Goal: Transaction & Acquisition: Purchase product/service

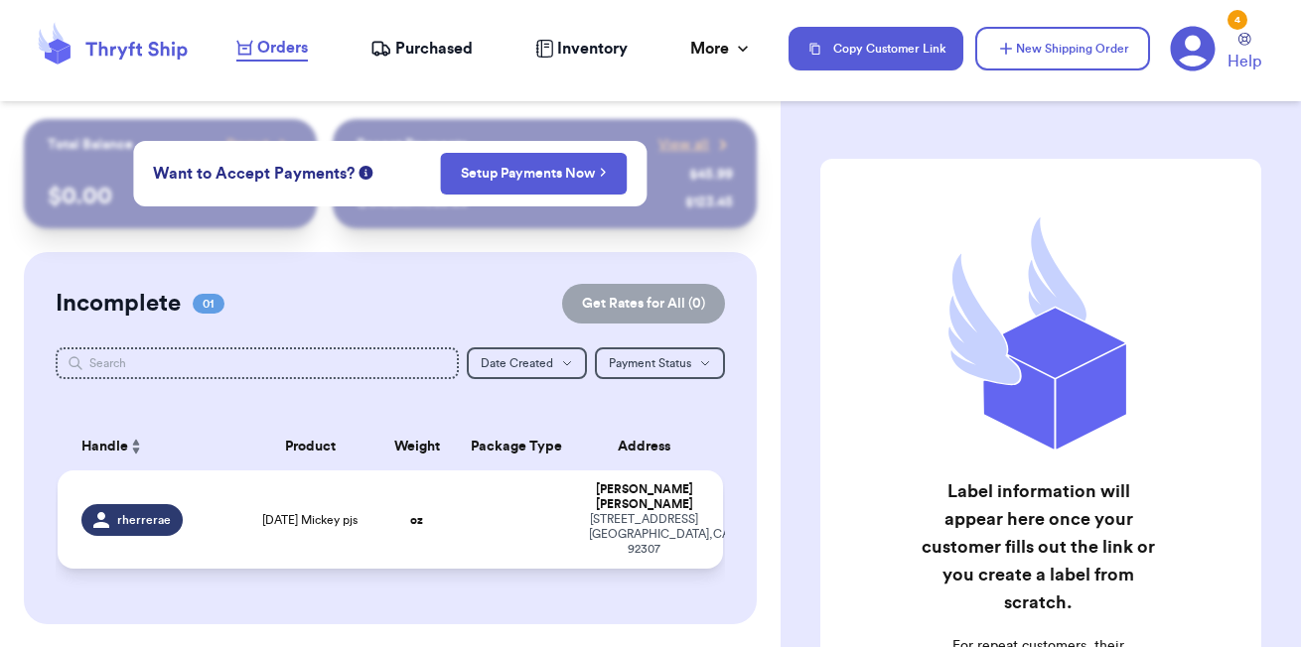
click at [270, 512] on span "[DATE] Mickey pjs" at bounding box center [309, 520] width 95 height 16
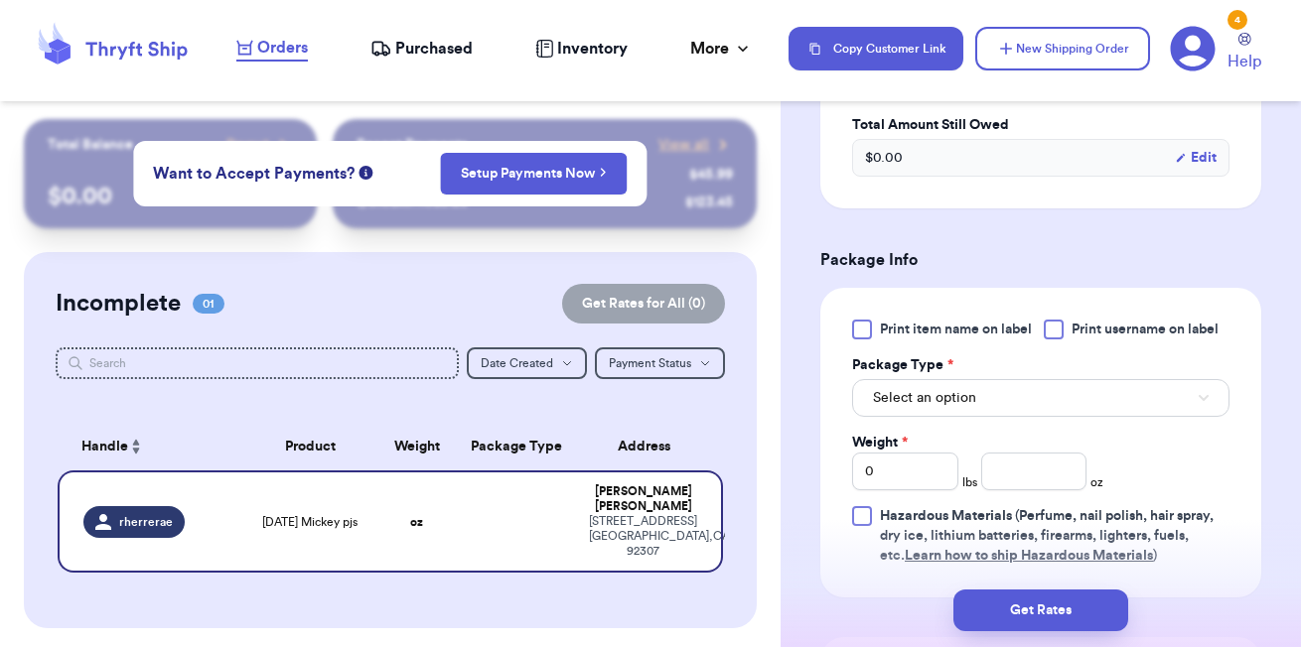
scroll to position [725, 0]
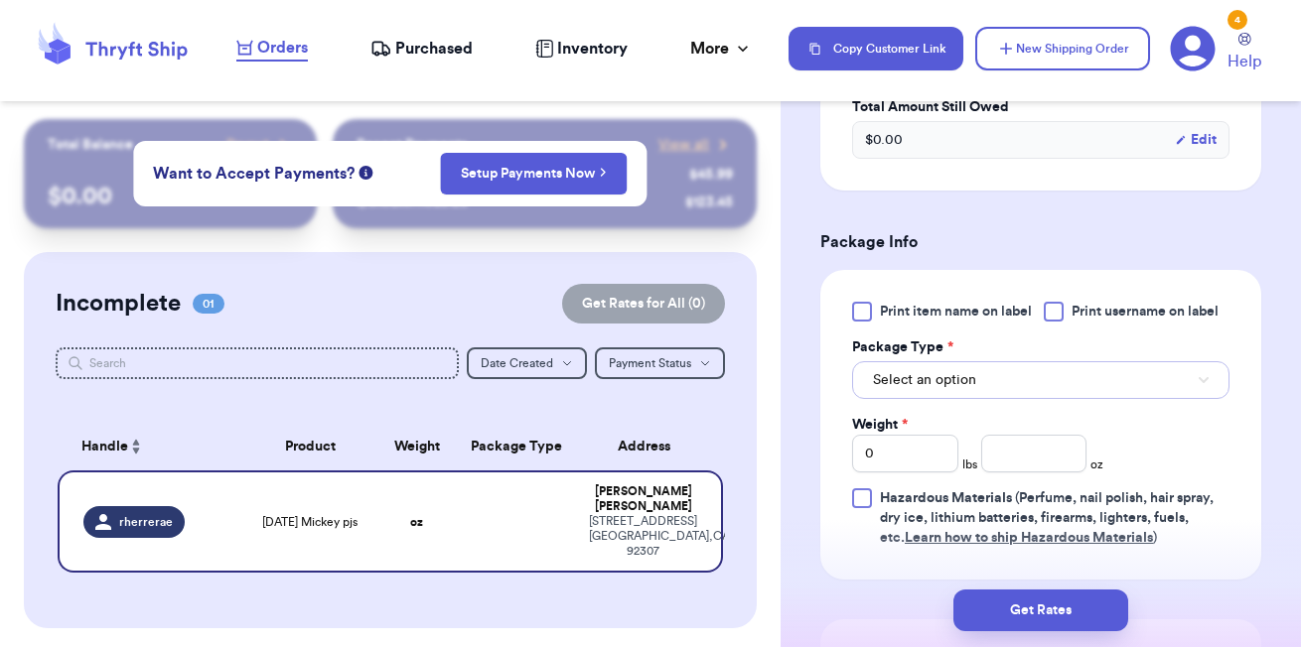
click at [931, 399] on button "Select an option" at bounding box center [1040, 380] width 377 height 38
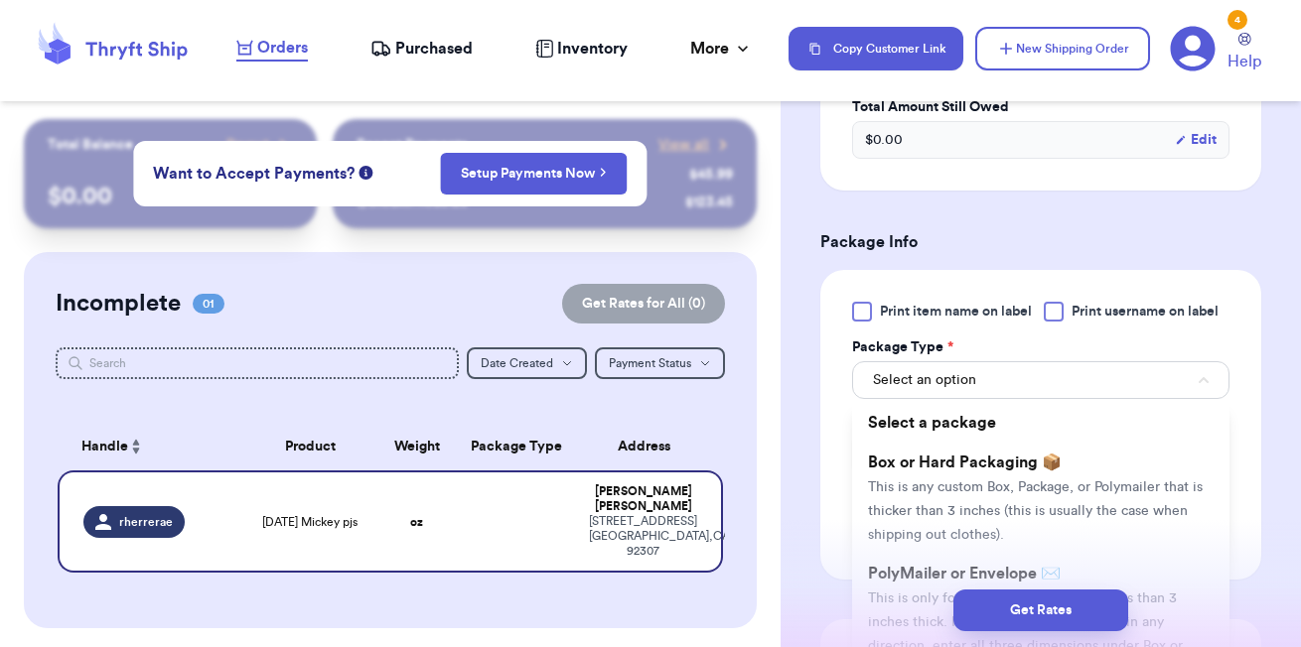
click at [912, 581] on div "Get Rates" at bounding box center [1040, 610] width 520 height 73
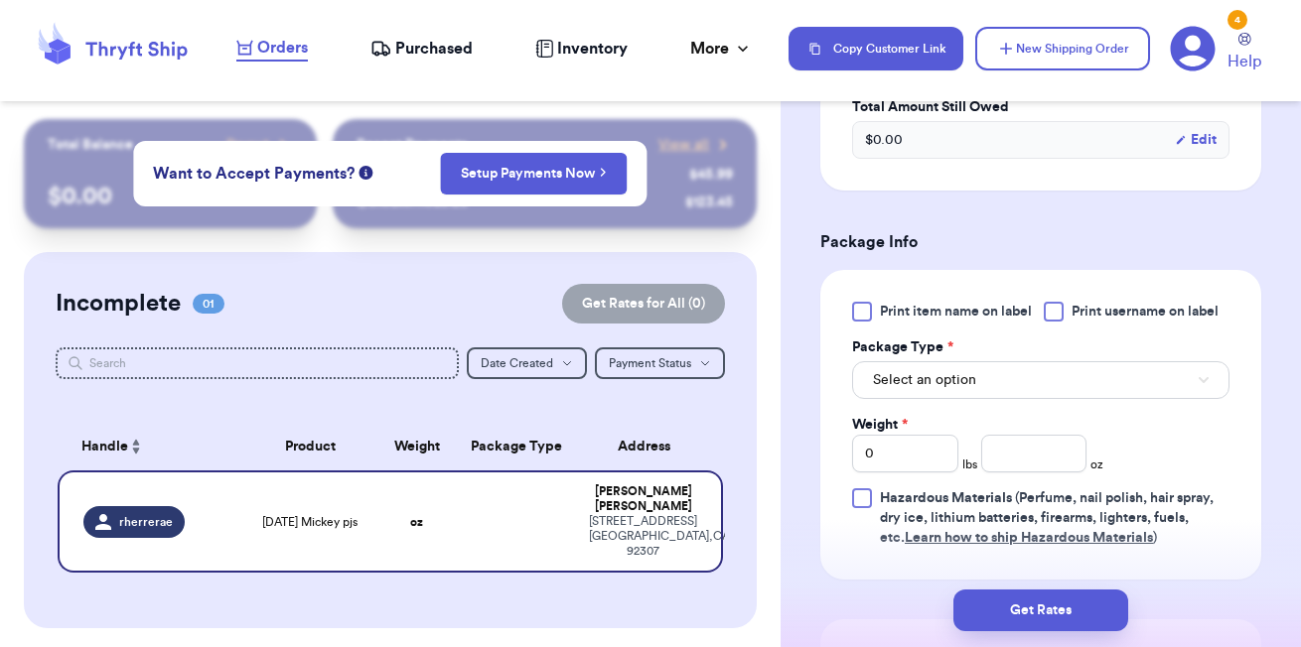
scroll to position [803, 0]
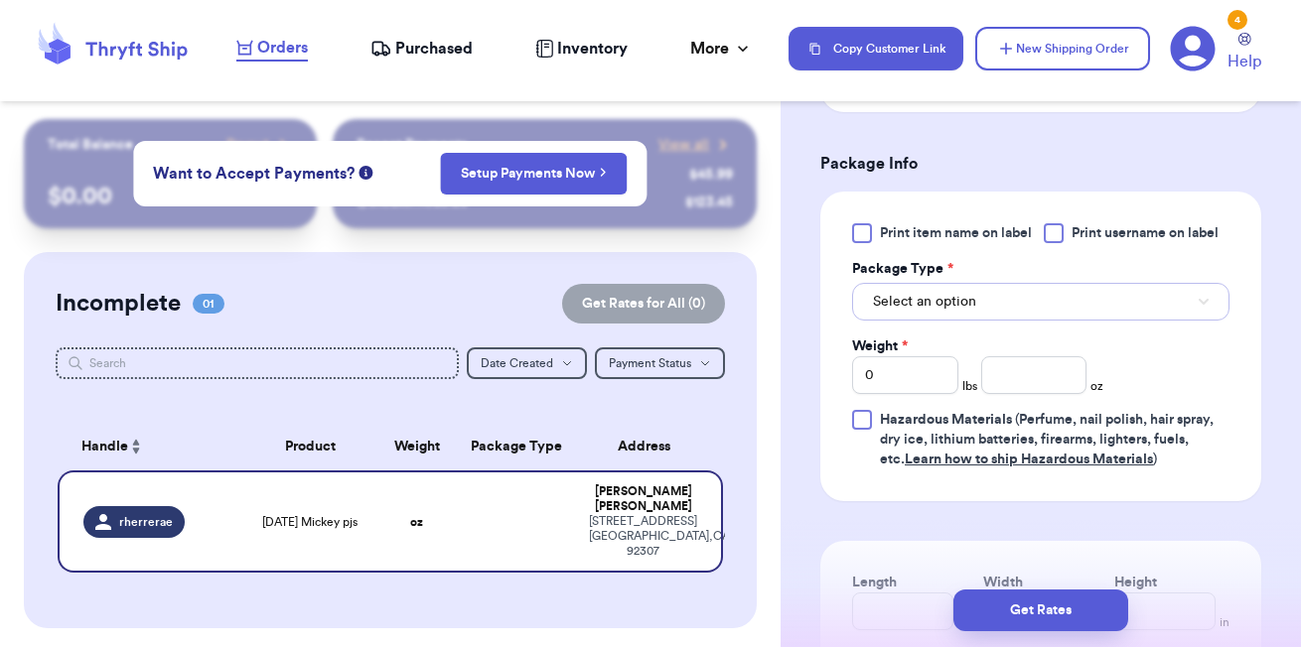
click at [989, 312] on button "Select an option" at bounding box center [1040, 302] width 377 height 38
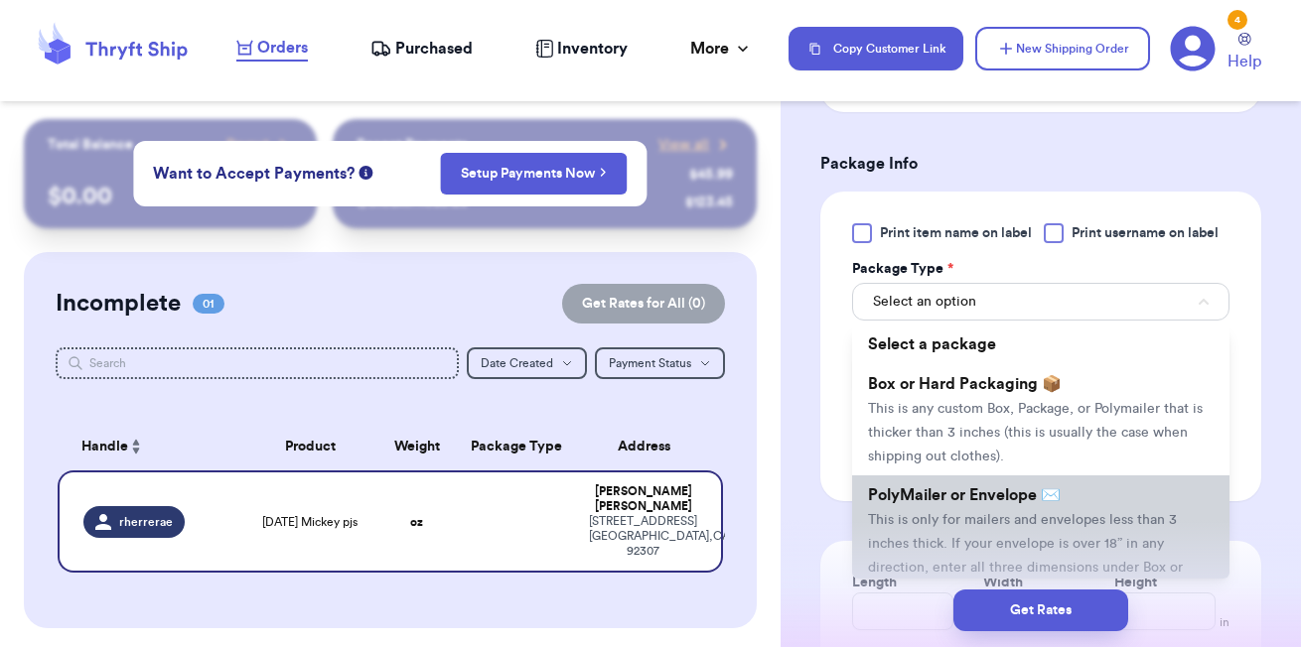
click at [972, 521] on span "This is only for mailers and envelopes less than 3 inches thick. If your envelo…" at bounding box center [1025, 555] width 315 height 85
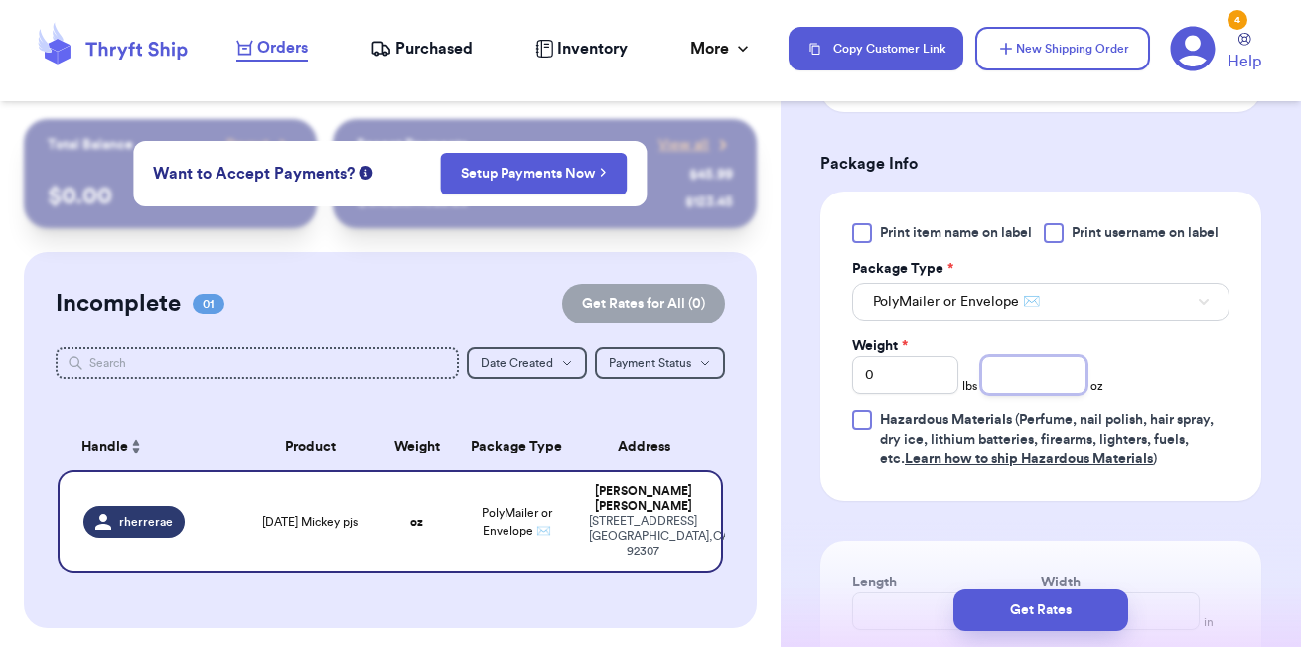
click at [1040, 389] on input "number" at bounding box center [1034, 375] width 106 height 38
type input ".32"
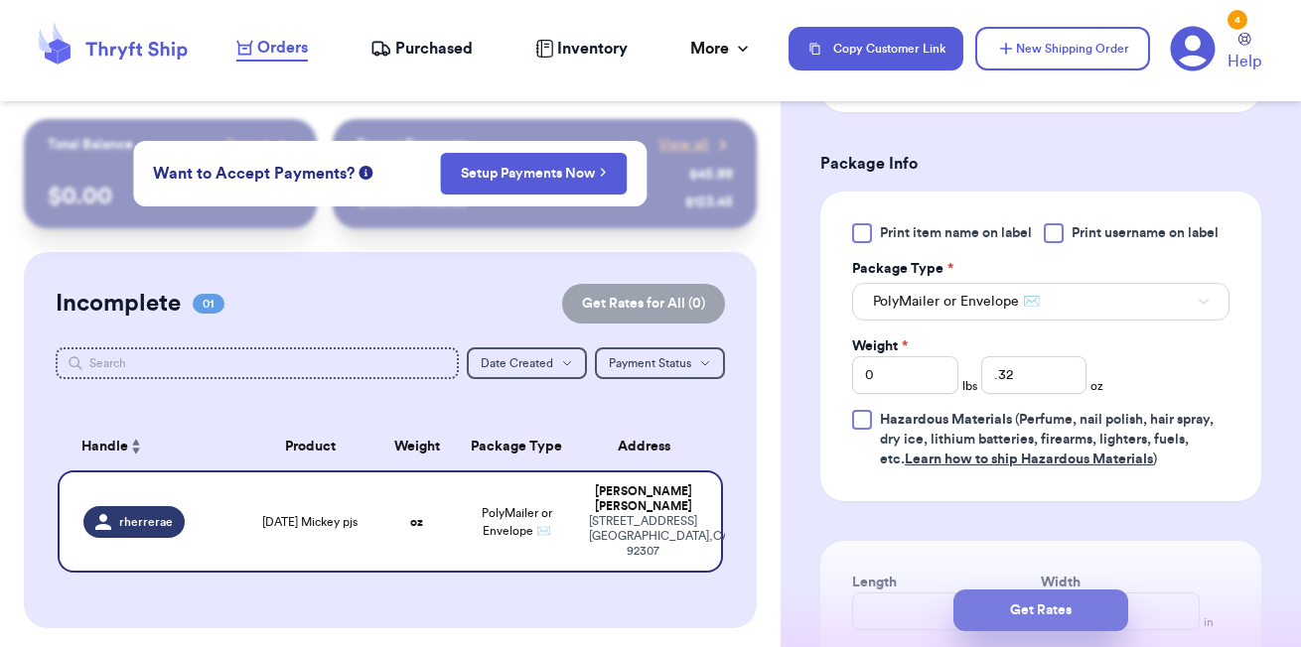
click at [1058, 601] on button "Get Rates" at bounding box center [1040, 611] width 175 height 42
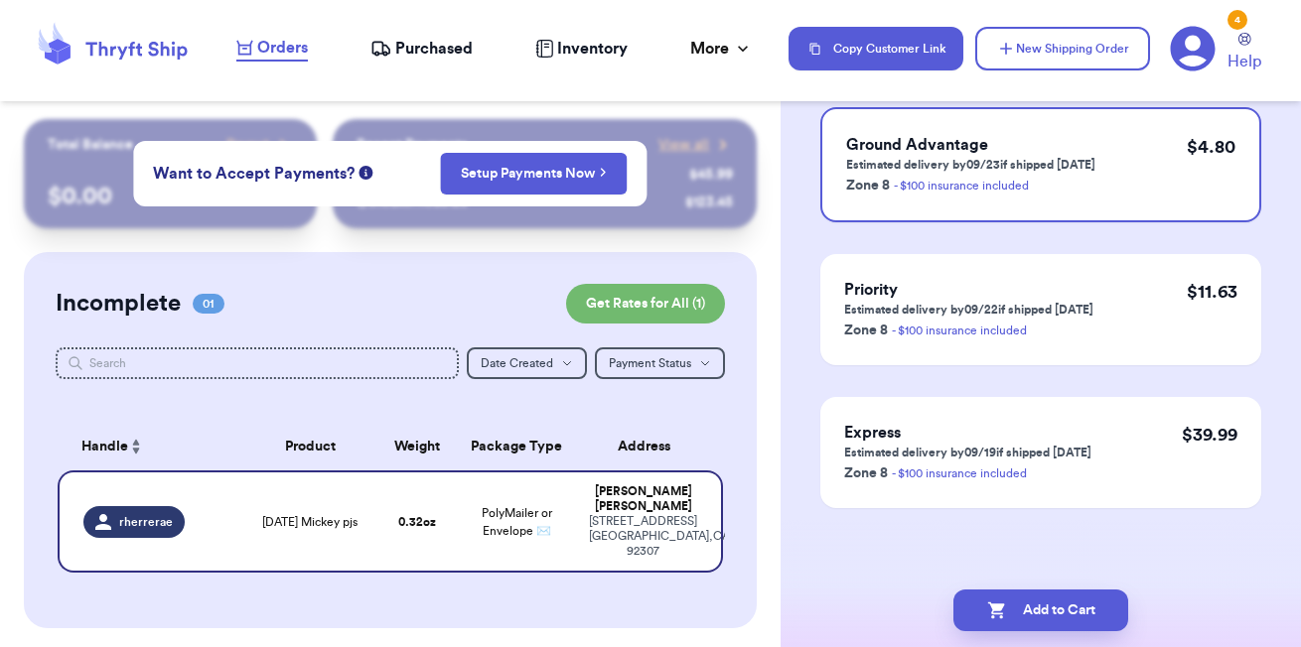
scroll to position [0, 0]
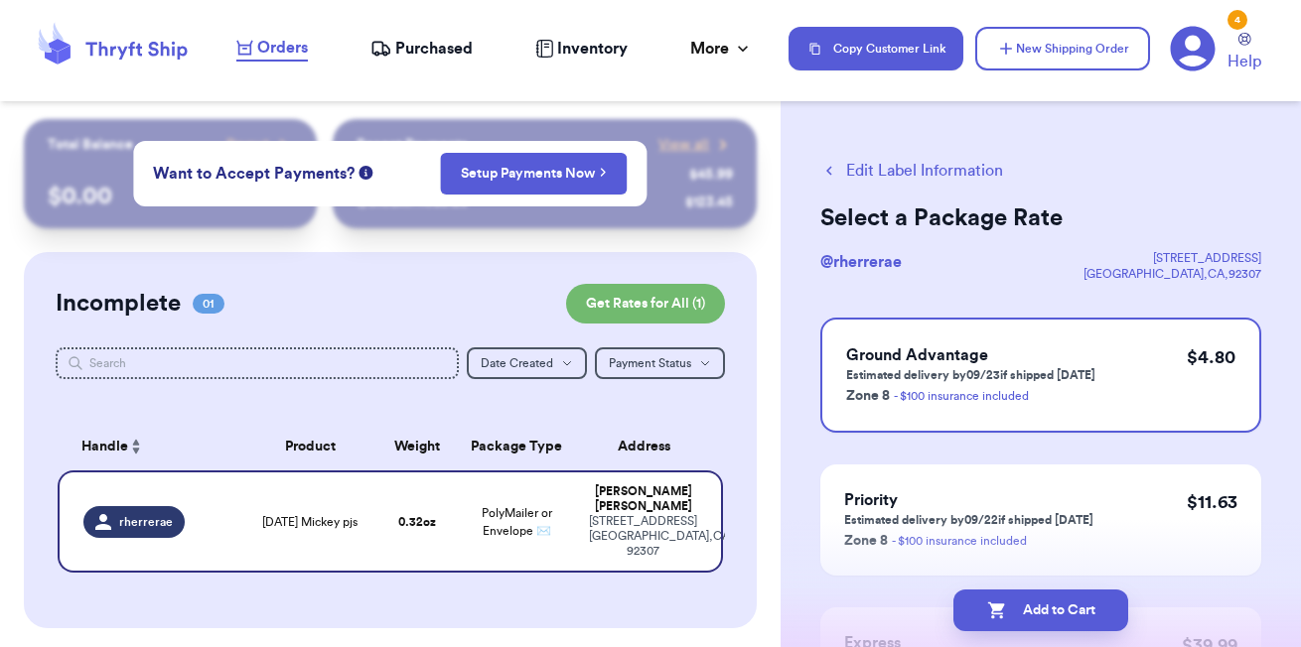
click at [871, 172] on button "Edit Label Information" at bounding box center [911, 171] width 183 height 24
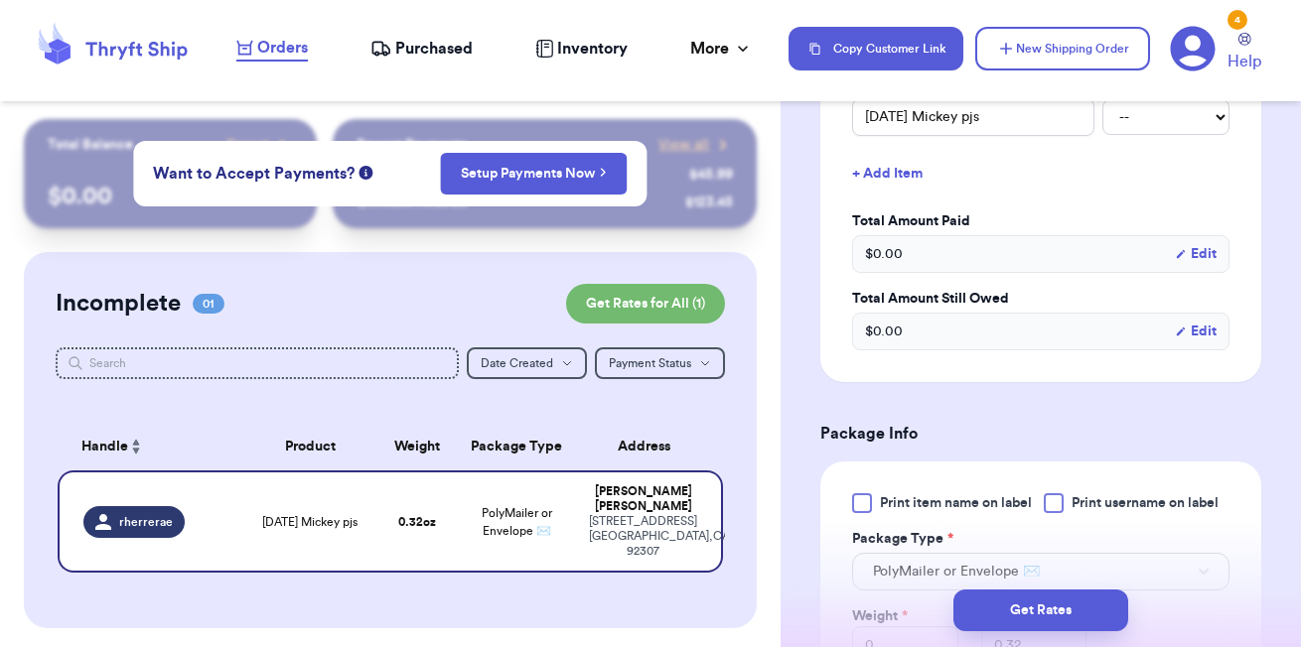
scroll to position [735, 0]
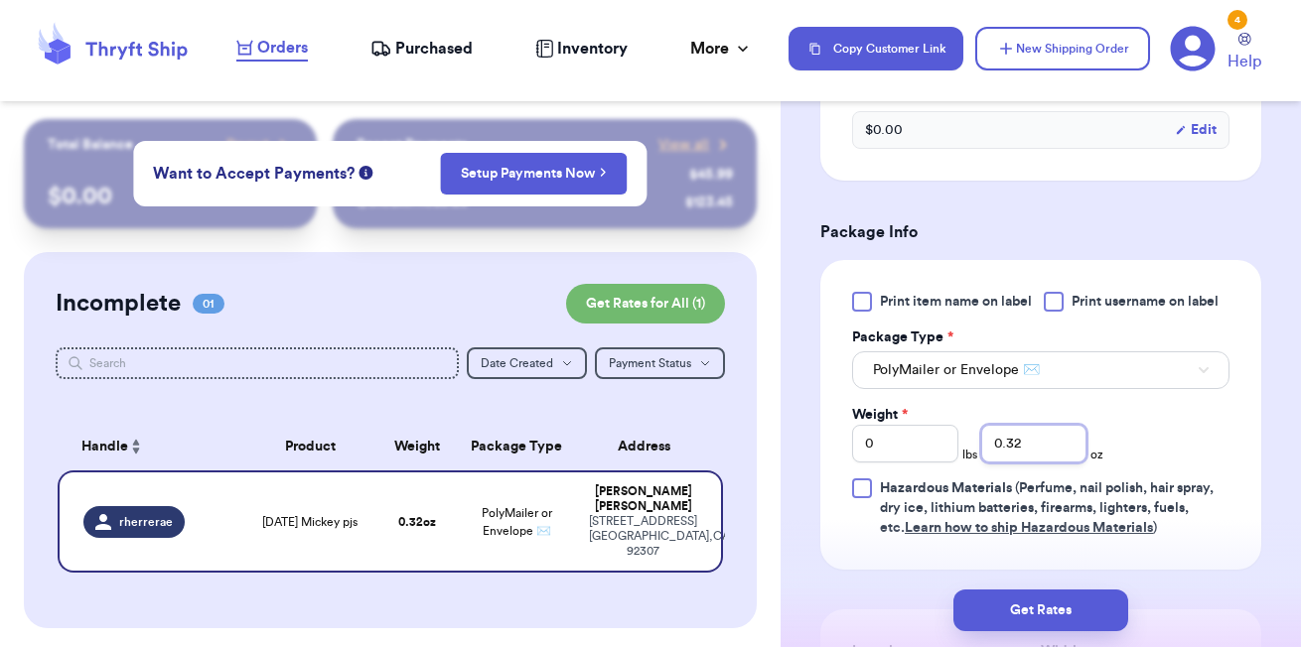
click at [1035, 440] on input "0.32" at bounding box center [1034, 444] width 106 height 38
type input "0"
type input "3"
type input "0.32"
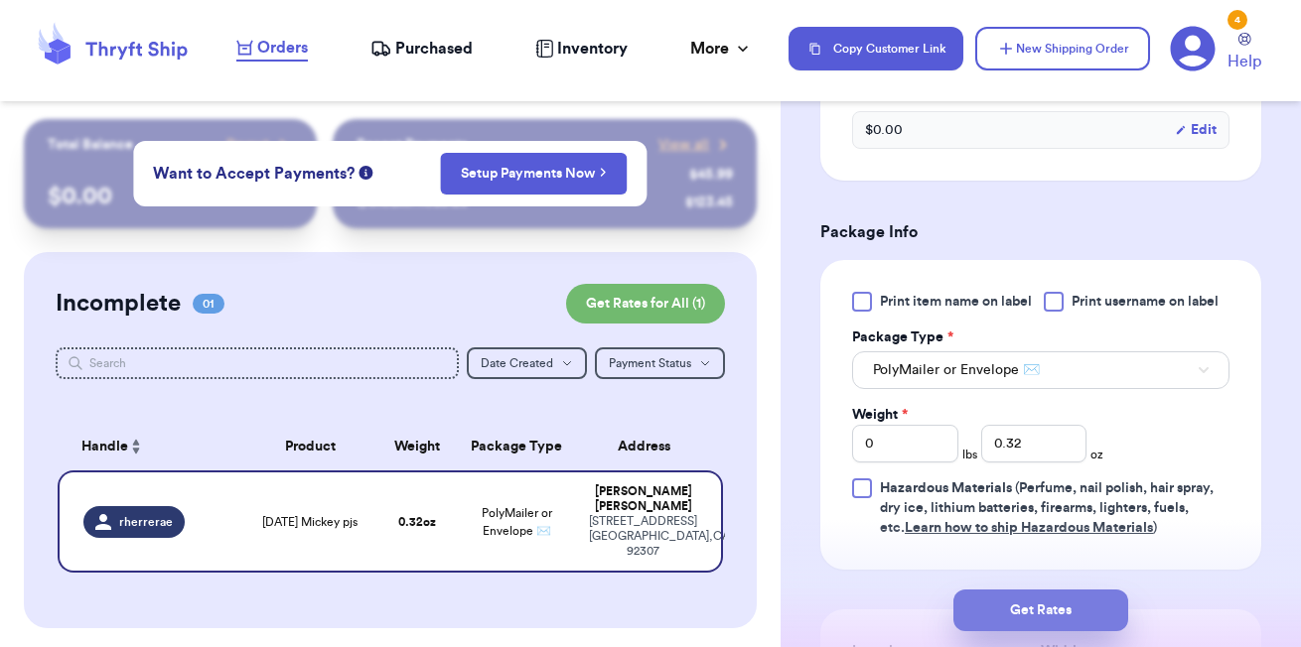
click at [1058, 609] on button "Get Rates" at bounding box center [1040, 611] width 175 height 42
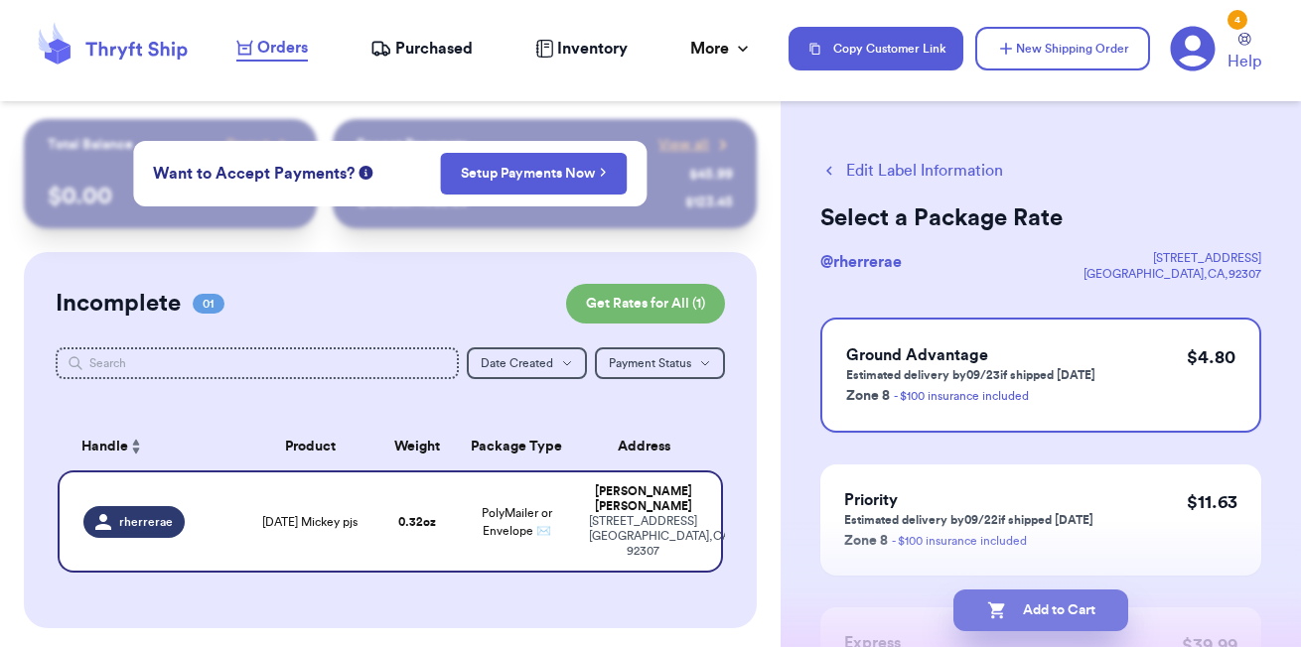
click at [1034, 615] on button "Add to Cart" at bounding box center [1040, 611] width 175 height 42
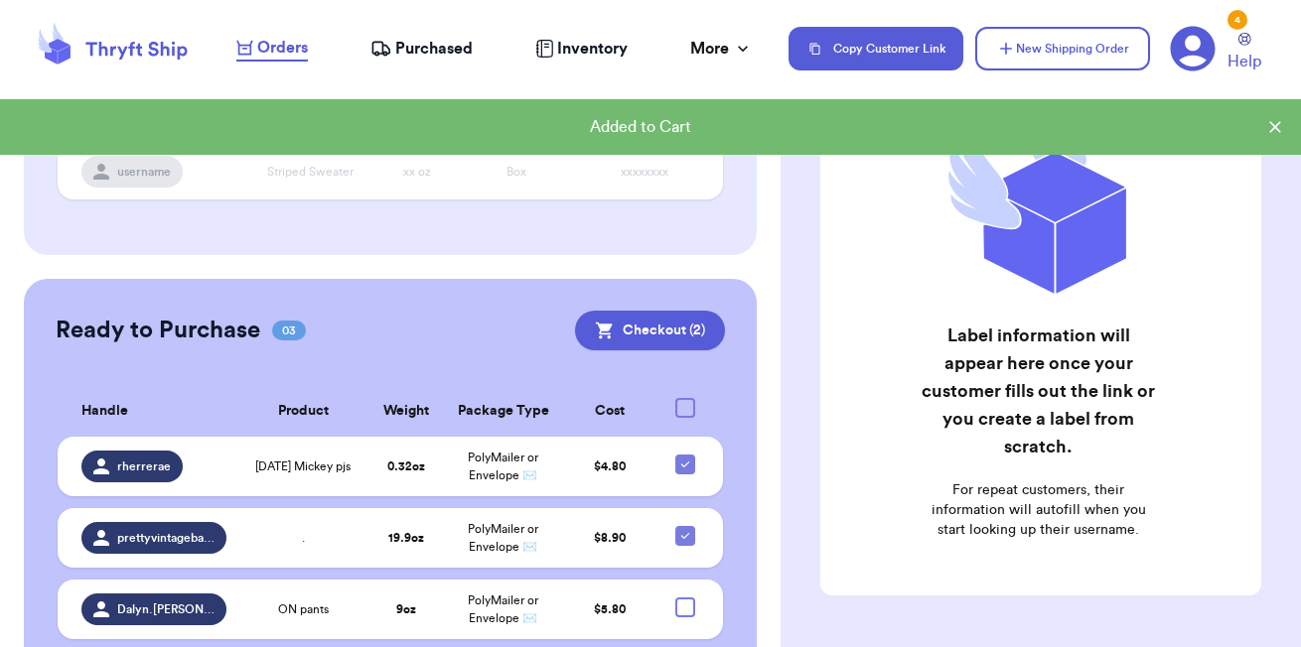
scroll to position [392, 0]
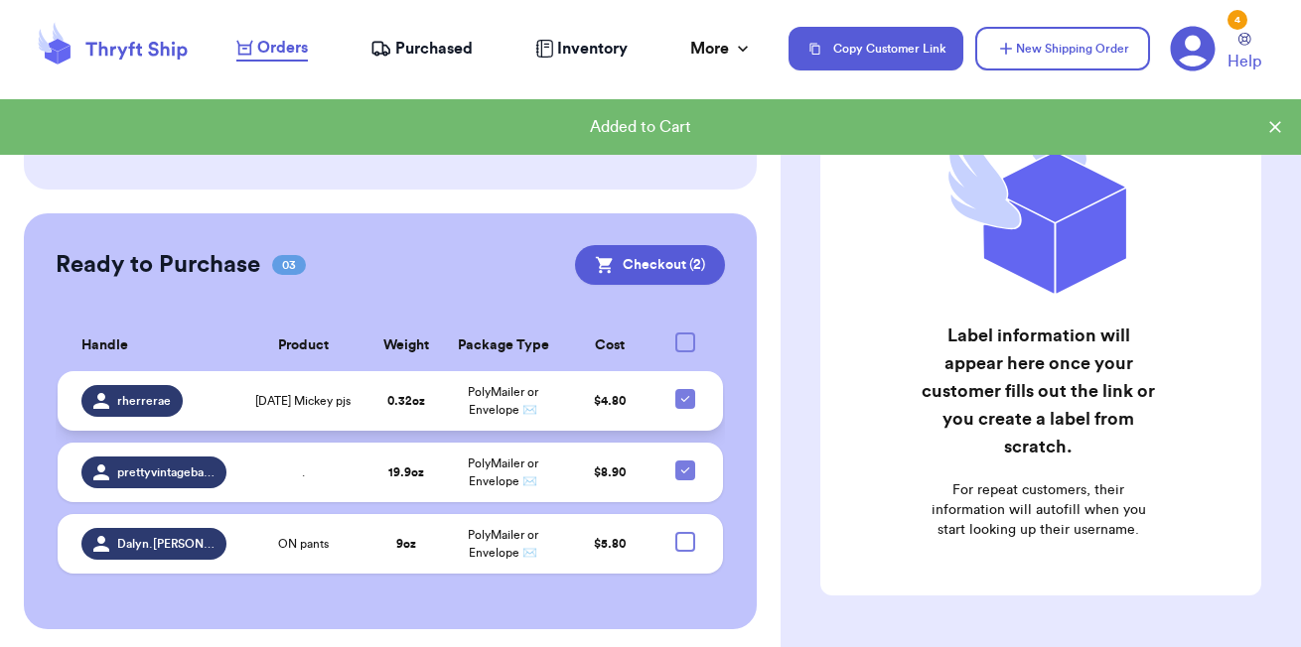
click at [479, 410] on span "PolyMailer or Envelope ✉️" at bounding box center [503, 401] width 70 height 30
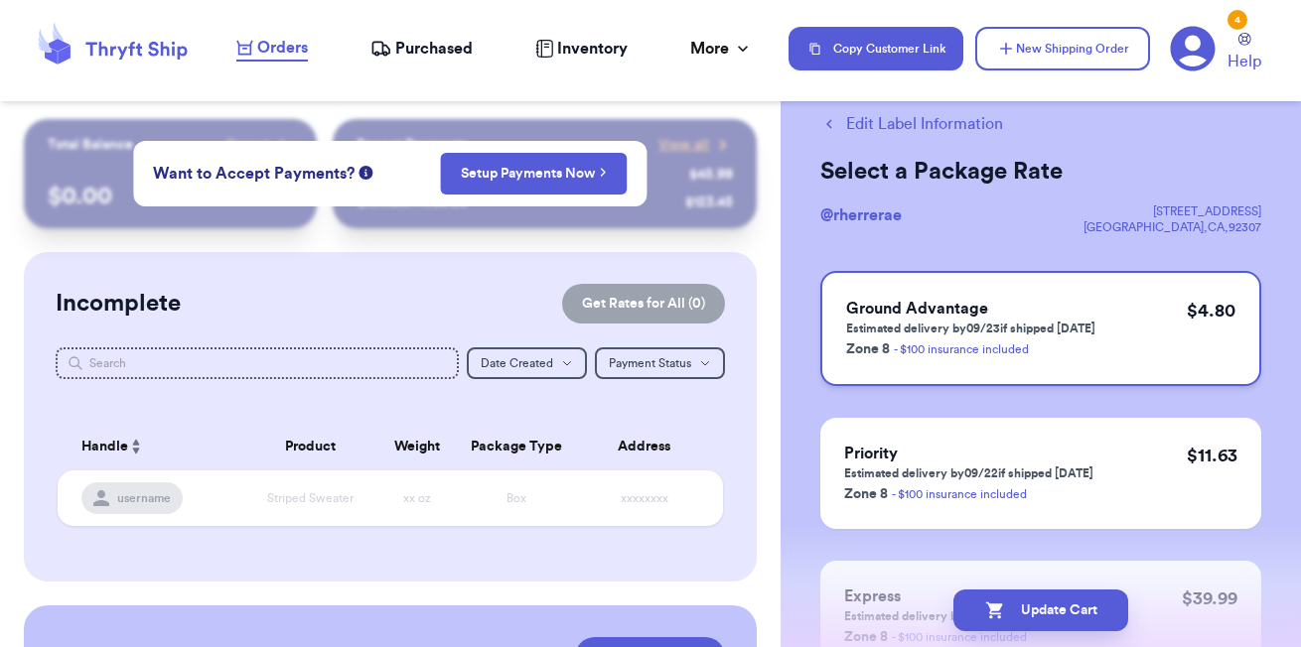
scroll to position [0, 0]
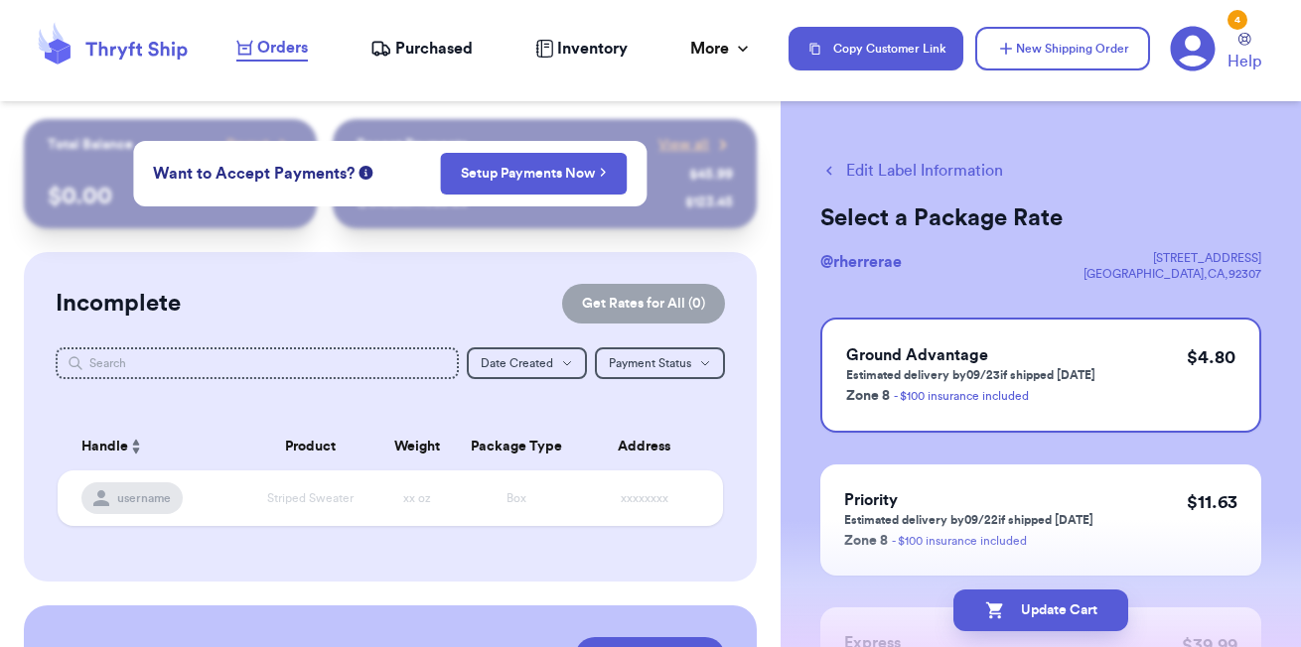
click at [875, 165] on button "Edit Label Information" at bounding box center [911, 171] width 183 height 24
checkbox input "false"
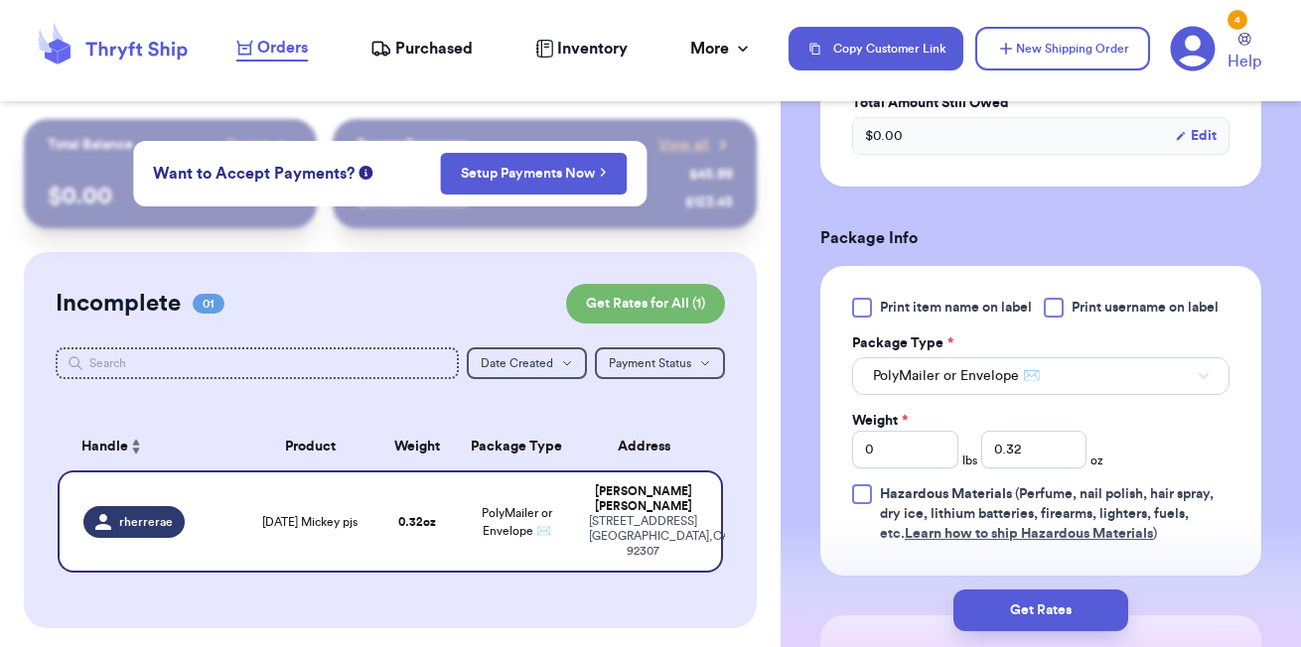
scroll to position [1184, 0]
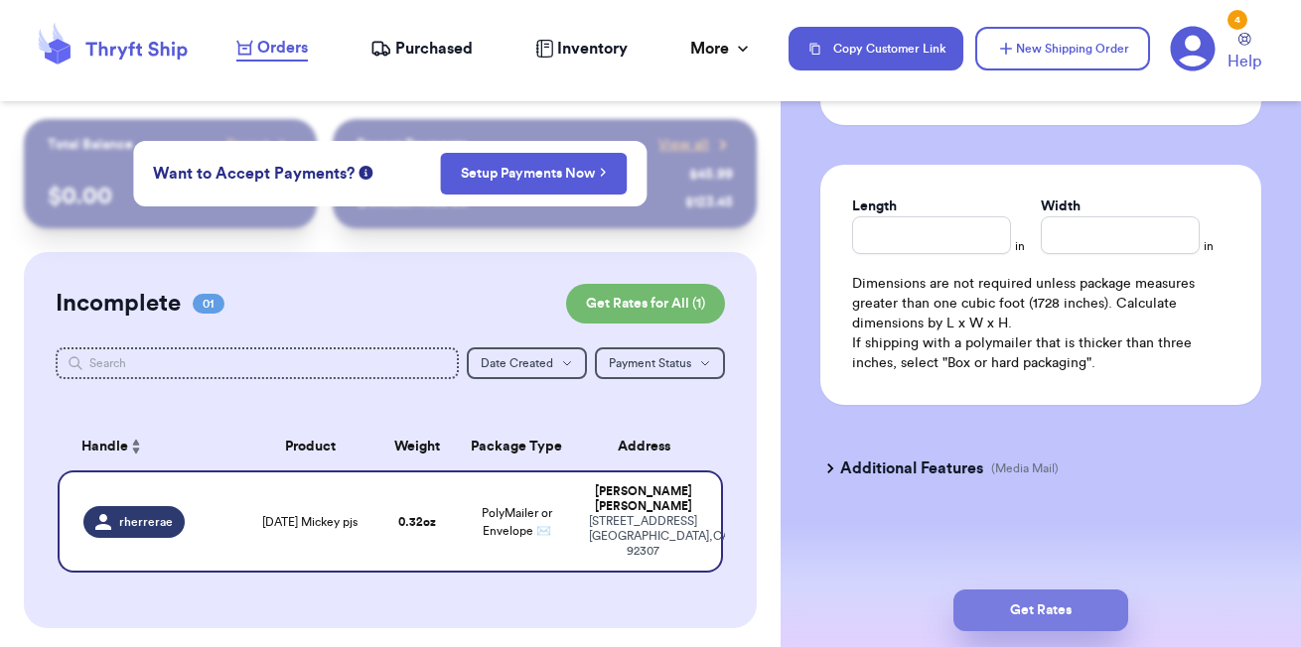
click at [1039, 619] on button "Get Rates" at bounding box center [1040, 611] width 175 height 42
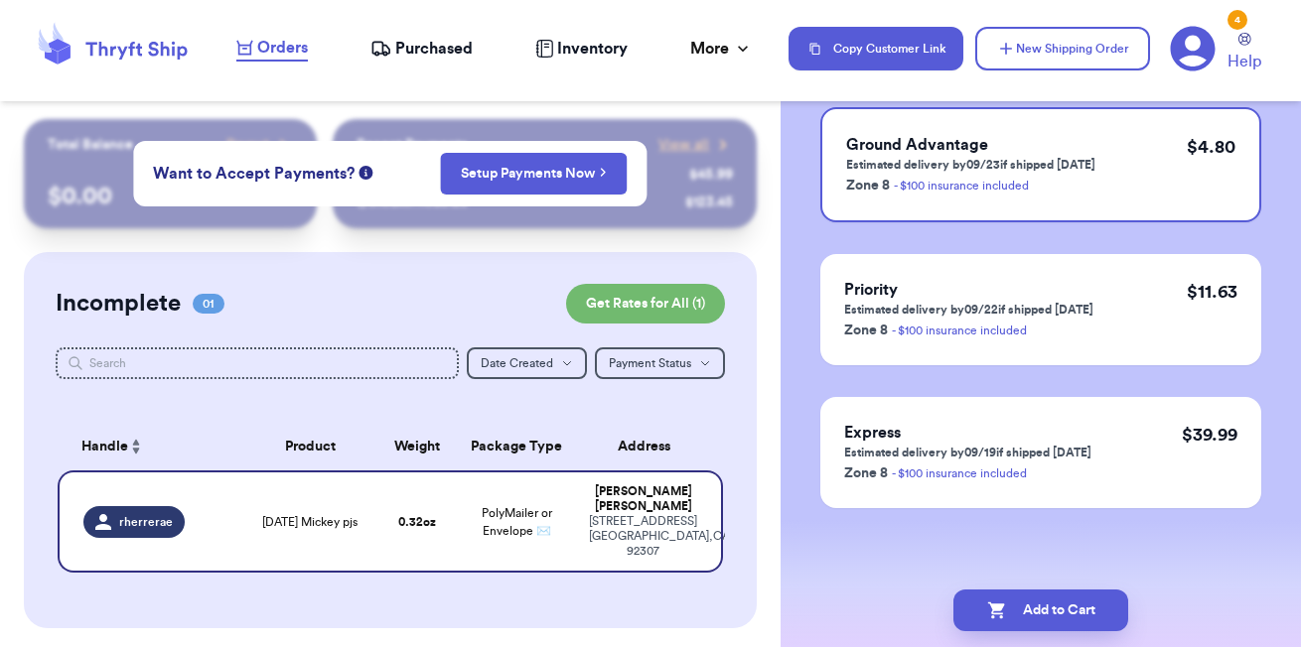
scroll to position [0, 0]
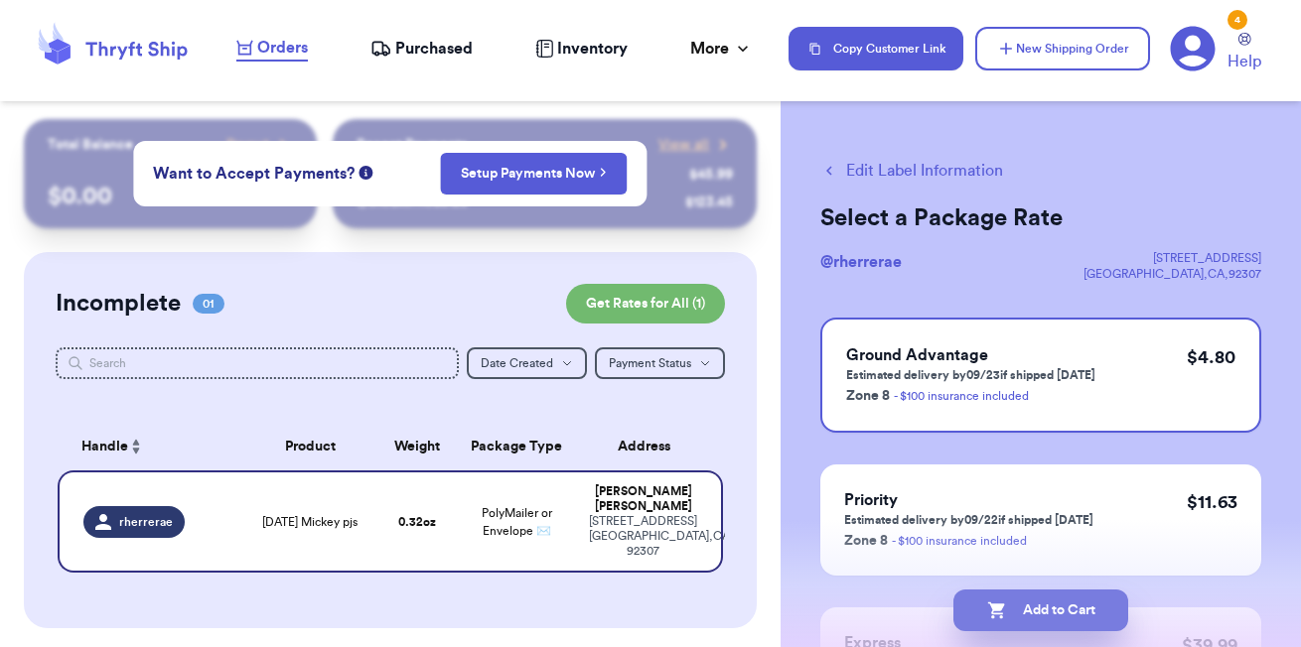
click at [1045, 614] on button "Add to Cart" at bounding box center [1040, 611] width 175 height 42
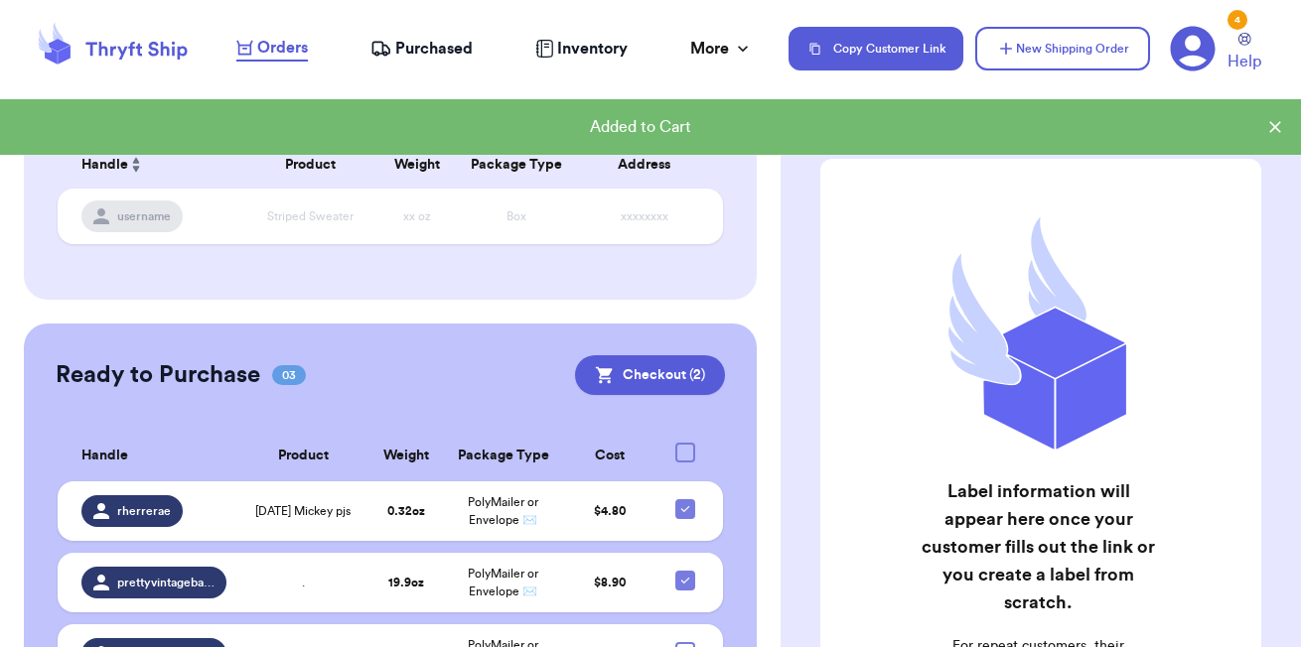
scroll to position [397, 0]
